Goal: Task Accomplishment & Management: Manage account settings

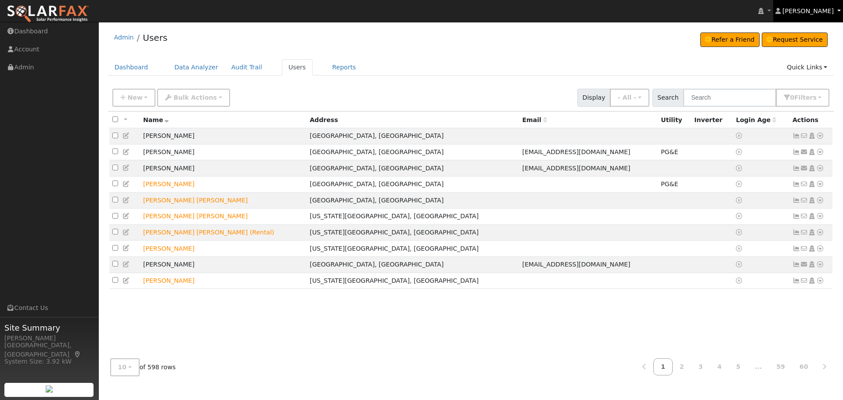
click at [804, 21] on link "[PERSON_NAME]" at bounding box center [808, 11] width 70 height 22
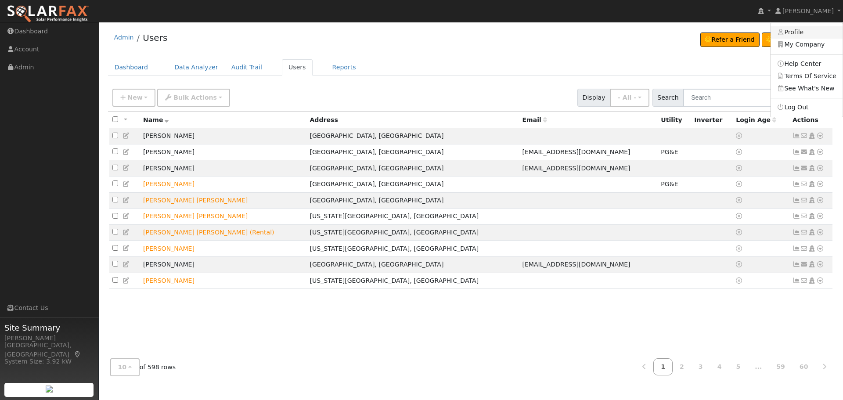
click at [800, 36] on link "Profile" at bounding box center [806, 32] width 72 height 12
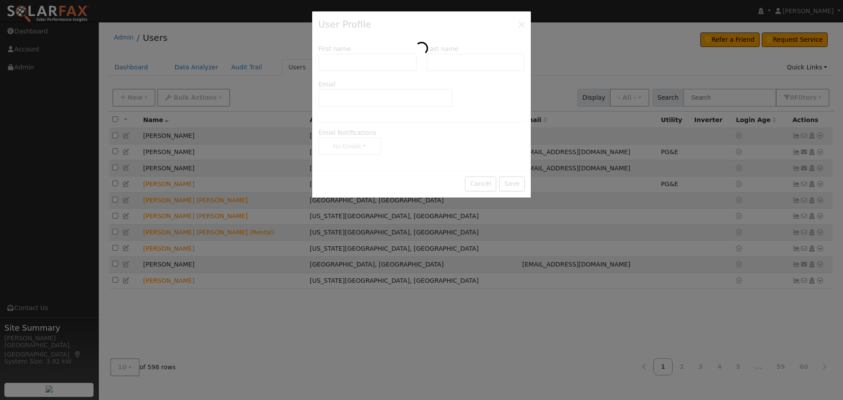
type input "[PERSON_NAME]"
type input "Holding"
type input "[PERSON_NAME][EMAIL_ADDRESS][DOMAIN_NAME]"
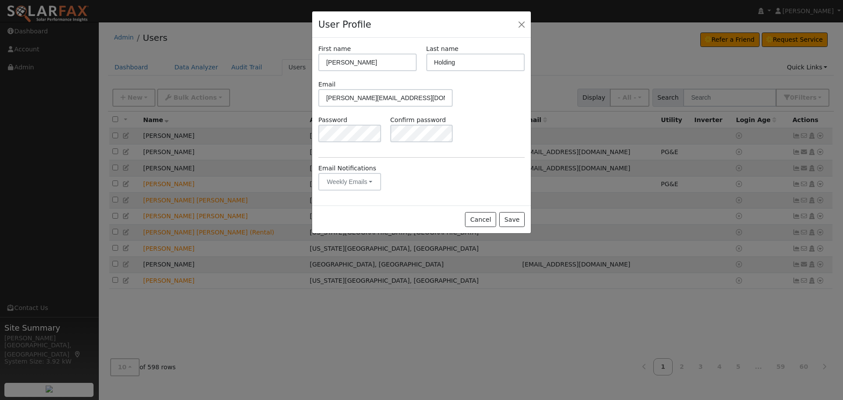
click at [493, 154] on form "First name [PERSON_NAME] Last name Holding Email [PERSON_NAME][EMAIL_ADDRESS][D…" at bounding box center [421, 121] width 206 height 155
click at [489, 219] on button "Cancel" at bounding box center [480, 219] width 31 height 15
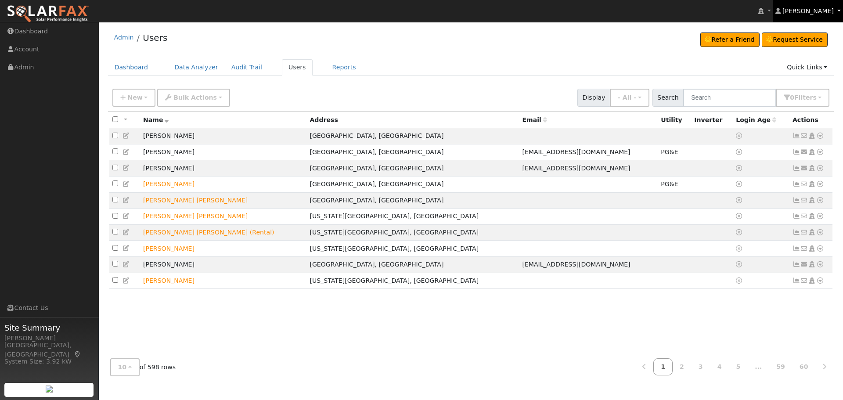
click at [812, 15] on link "[PERSON_NAME]" at bounding box center [808, 11] width 70 height 22
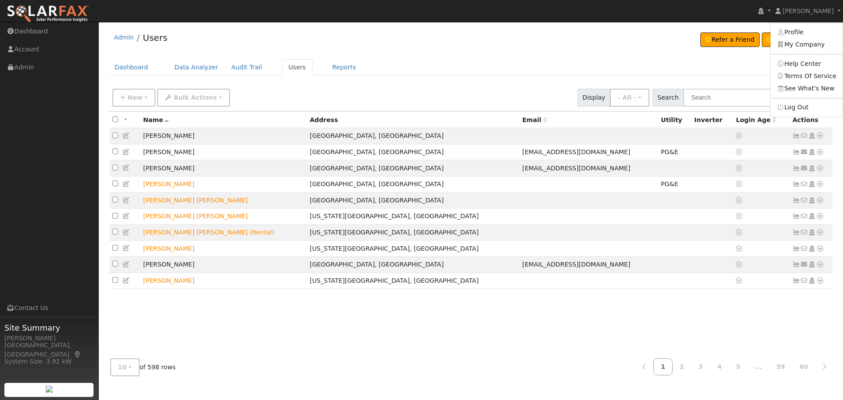
drag, startPoint x: 514, startPoint y: 40, endPoint x: 501, endPoint y: 47, distance: 15.1
click at [514, 41] on div "Admin Users Refer a Friend Request Service Refer a Friend Request Service" at bounding box center [471, 39] width 726 height 27
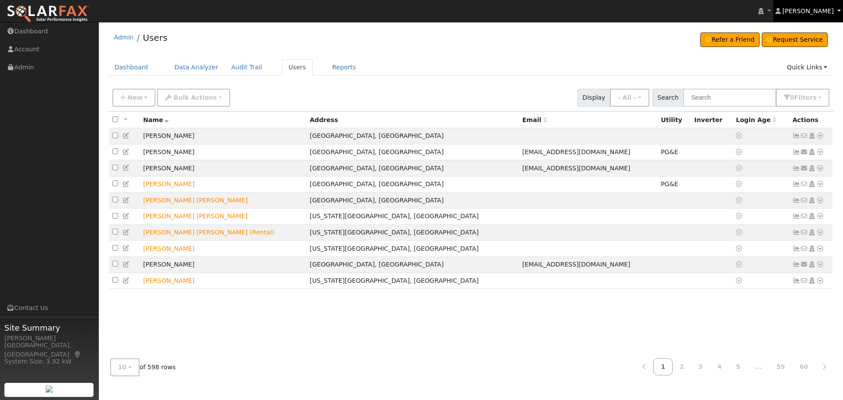
click at [802, 8] on span "[PERSON_NAME]" at bounding box center [807, 10] width 51 height 7
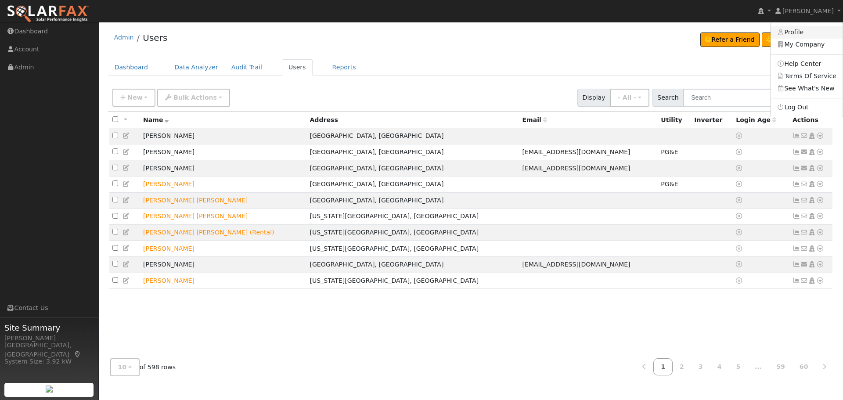
click at [805, 35] on link "Profile" at bounding box center [806, 32] width 72 height 12
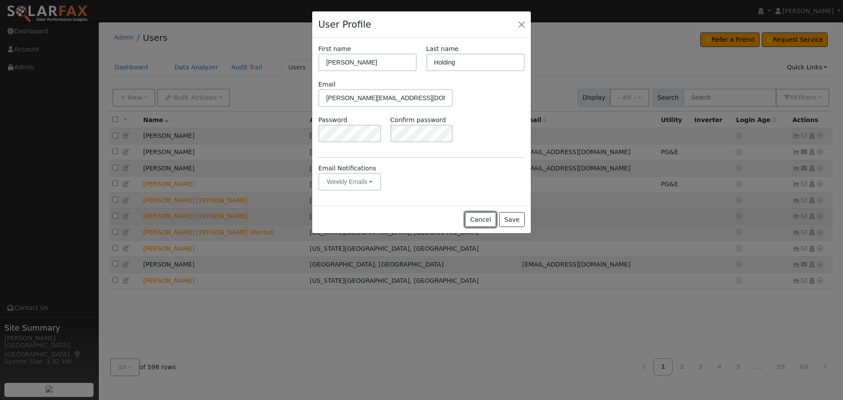
click at [487, 217] on button "Cancel" at bounding box center [480, 219] width 31 height 15
